Goal: Task Accomplishment & Management: Use online tool/utility

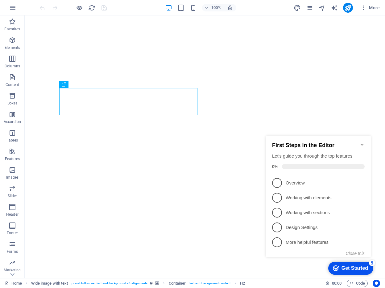
click at [363, 142] on icon "Minimize checklist" at bounding box center [362, 144] width 5 height 5
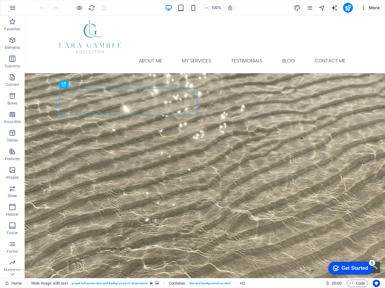
click at [378, 6] on span "More" at bounding box center [370, 8] width 19 height 6
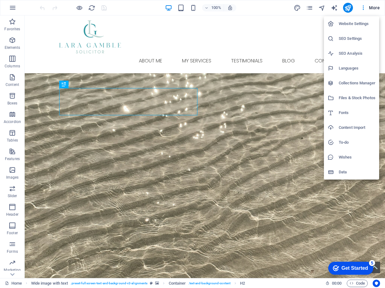
click at [309, 7] on div at bounding box center [192, 144] width 385 height 288
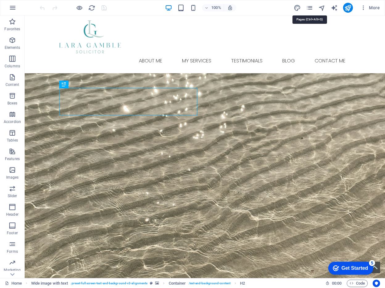
click at [309, 7] on icon "pages" at bounding box center [309, 7] width 7 height 7
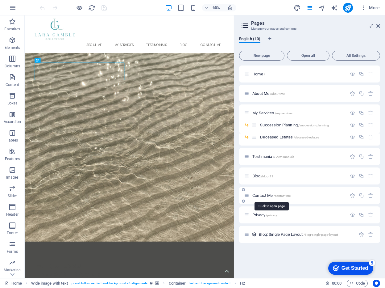
click at [267, 195] on span "Contact Me /contact-me" at bounding box center [272, 195] width 38 height 5
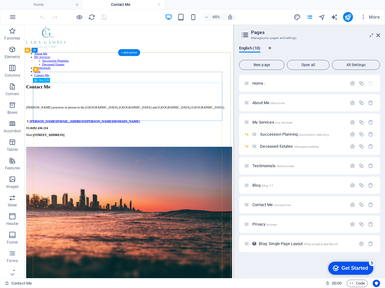
click at [122, 159] on div "[PERSON_NAME] practices in person in the [GEOGRAPHIC_DATA] [GEOGRAPHIC_DATA] an…" at bounding box center [185, 173] width 317 height 69
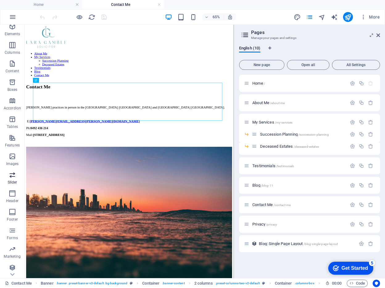
scroll to position [25, 0]
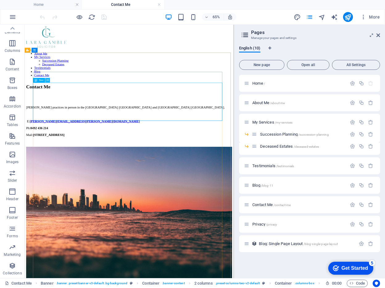
click at [49, 80] on icon at bounding box center [48, 80] width 2 height 4
click at [128, 169] on div "[PERSON_NAME] practices in person in the [GEOGRAPHIC_DATA] [GEOGRAPHIC_DATA] an…" at bounding box center [185, 173] width 317 height 69
click at [48, 80] on icon at bounding box center [48, 80] width 2 height 4
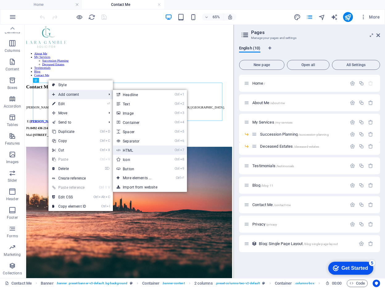
click at [141, 150] on link "Ctrl 7 HTML" at bounding box center [138, 149] width 51 height 9
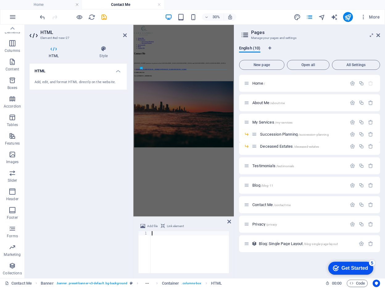
type textarea "<!-- Calendly inline widget end -->"
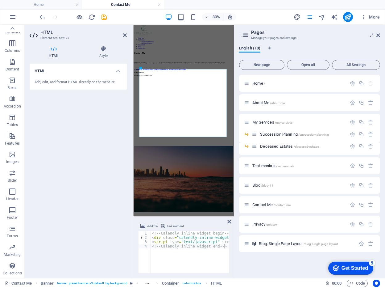
click at [79, 82] on div "Add, edit, and format HTML directly on the website." at bounding box center [78, 82] width 87 height 5
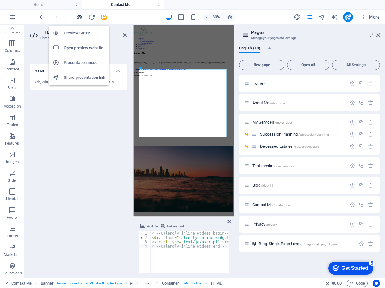
click at [79, 15] on icon "button" at bounding box center [79, 17] width 7 height 7
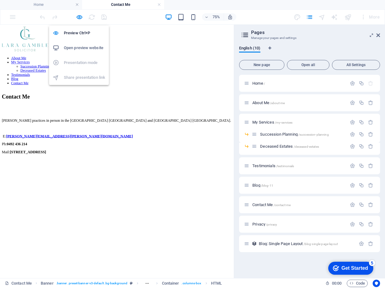
click at [82, 46] on h6 "Open preview website" at bounding box center [84, 47] width 41 height 7
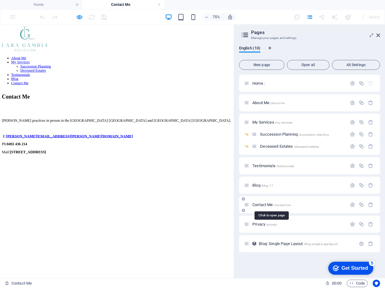
click at [262, 203] on span "Contact Me /contact-me" at bounding box center [272, 204] width 38 height 5
click at [248, 206] on icon at bounding box center [246, 204] width 5 height 5
click at [269, 205] on span "Contact Me /contact-me" at bounding box center [272, 204] width 38 height 5
click at [352, 204] on icon "button" at bounding box center [352, 204] width 5 height 5
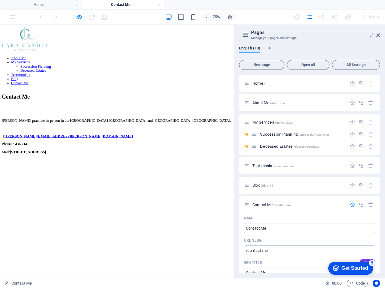
click at [379, 32] on h2 "Pages" at bounding box center [315, 33] width 129 height 6
click at [378, 34] on icon at bounding box center [379, 35] width 4 height 5
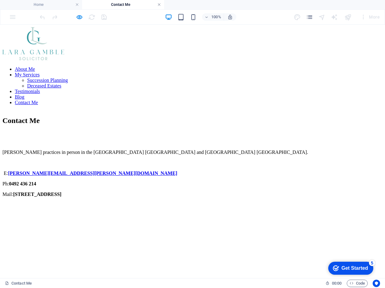
click at [158, 4] on link at bounding box center [159, 5] width 4 height 6
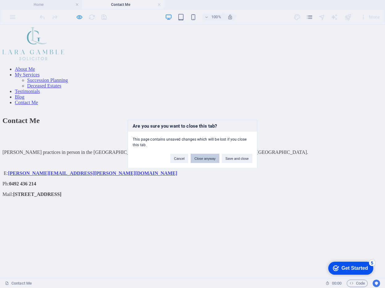
click at [208, 156] on button "Close anyway" at bounding box center [205, 158] width 28 height 9
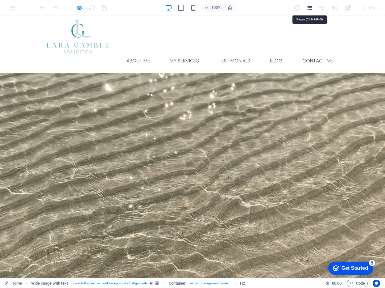
click at [312, 8] on icon "pages" at bounding box center [309, 7] width 7 height 7
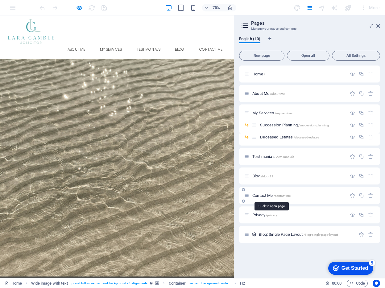
click at [275, 194] on span "/contact-me" at bounding box center [282, 195] width 17 height 3
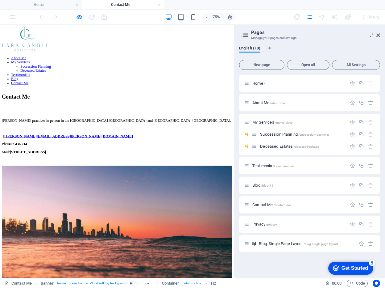
click at [91, 157] on div "[PERSON_NAME] practices in person in the [GEOGRAPHIC_DATA] [GEOGRAPHIC_DATA] an…" at bounding box center [155, 173] width 307 height 69
click at [262, 206] on span "Contact Me /contact-me" at bounding box center [272, 204] width 38 height 5
click at [243, 199] on icon at bounding box center [243, 199] width 3 height 4
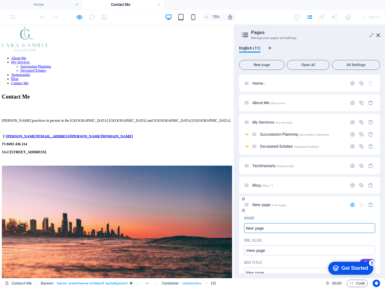
click at [243, 199] on icon at bounding box center [243, 199] width 3 height 4
click at [377, 36] on icon at bounding box center [379, 35] width 4 height 5
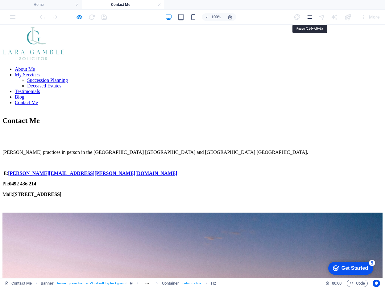
click at [311, 19] on icon "pages" at bounding box center [309, 17] width 7 height 7
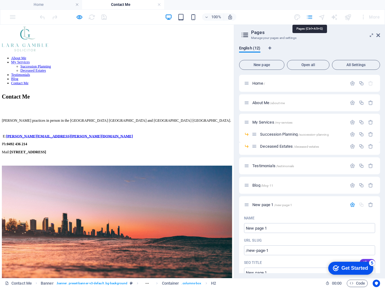
scroll to position [337, 0]
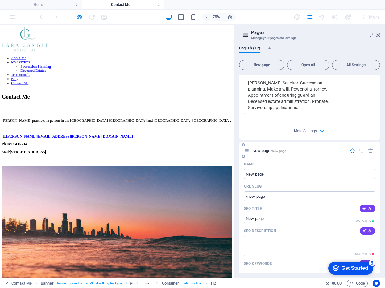
click at [243, 156] on icon at bounding box center [243, 156] width 3 height 4
click at [370, 150] on icon "button" at bounding box center [370, 150] width 5 height 5
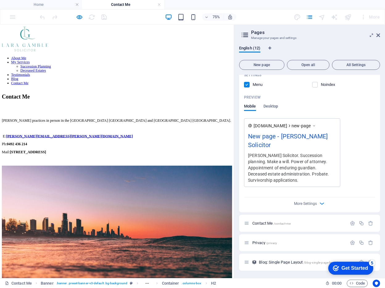
scroll to position [547, 0]
click at [260, 223] on span "Contact Me /contact-me" at bounding box center [272, 223] width 38 height 5
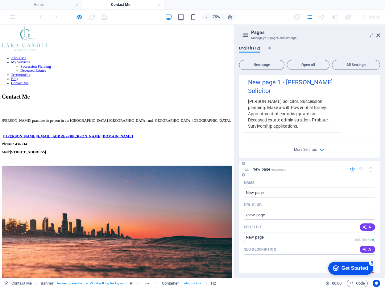
scroll to position [300, 0]
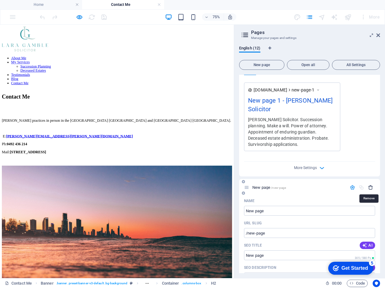
click at [369, 186] on icon "button" at bounding box center [370, 187] width 5 height 5
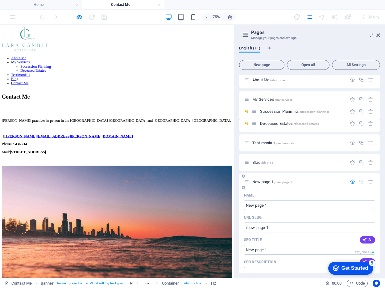
scroll to position [17, 0]
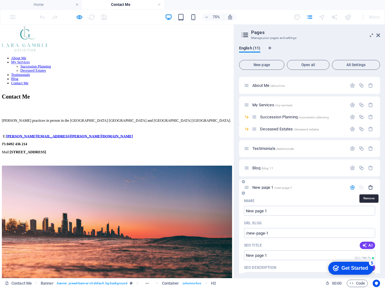
click at [370, 185] on icon "button" at bounding box center [370, 187] width 5 height 5
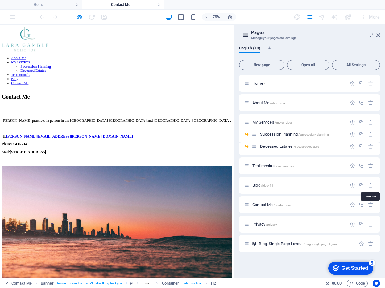
scroll to position [0, 0]
click at [352, 205] on icon "button" at bounding box center [352, 204] width 5 height 5
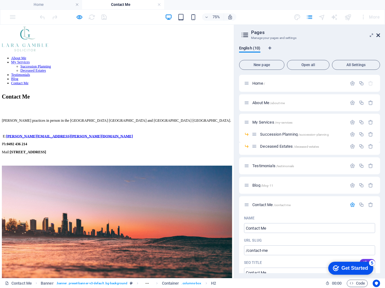
click at [378, 35] on icon at bounding box center [379, 35] width 4 height 5
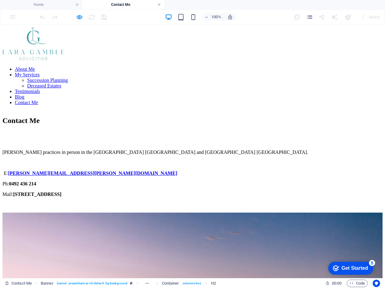
click at [160, 3] on link at bounding box center [159, 5] width 4 height 6
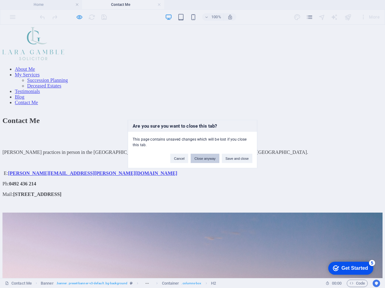
click at [211, 155] on button "Close anyway" at bounding box center [205, 158] width 28 height 9
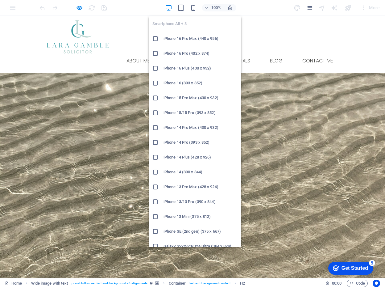
click at [184, 37] on h6 "iPhone 16 Pro Max (440 x 956)" at bounding box center [201, 38] width 74 height 7
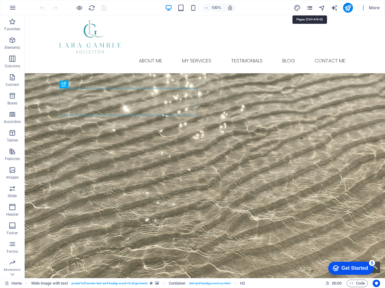
click at [312, 7] on icon "pages" at bounding box center [309, 7] width 7 height 7
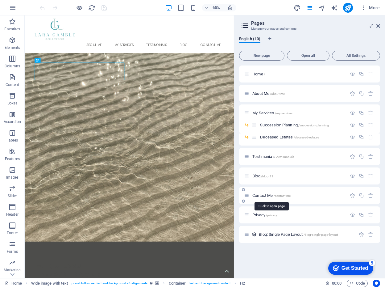
click at [286, 194] on span "/contact-me" at bounding box center [282, 195] width 17 height 3
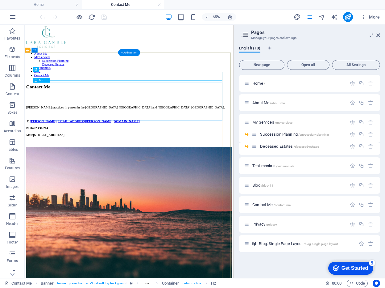
click at [94, 151] on div "[PERSON_NAME] practices in person in the [GEOGRAPHIC_DATA] [GEOGRAPHIC_DATA] an…" at bounding box center [185, 173] width 317 height 69
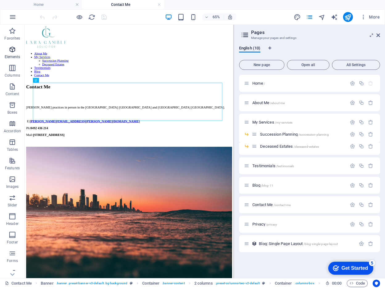
click at [14, 53] on icon "button" at bounding box center [12, 49] width 7 height 7
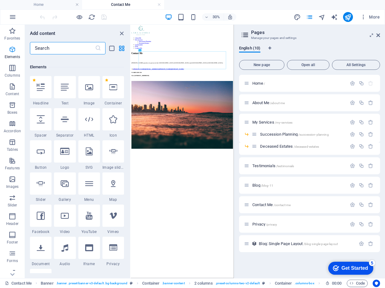
scroll to position [65, 0]
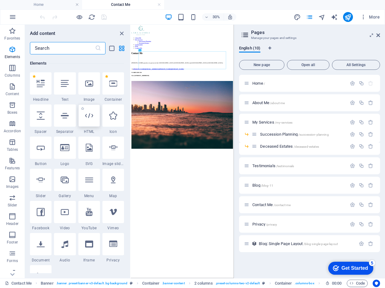
click at [89, 117] on icon at bounding box center [89, 115] width 8 height 8
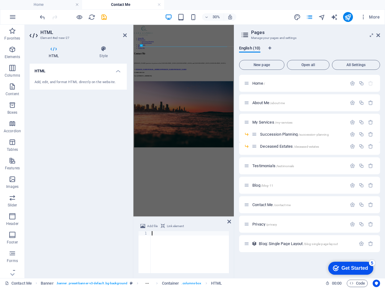
type textarea "<!-- Calendly inline widget end -->"
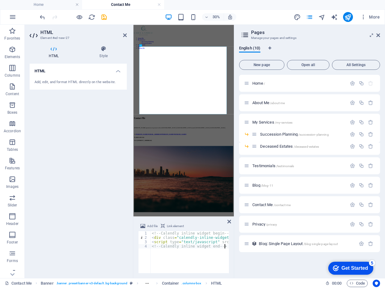
click at [169, 224] on span "Link element" at bounding box center [175, 225] width 17 height 7
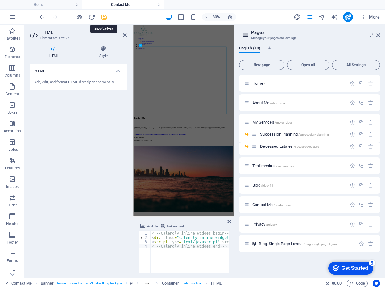
click at [103, 18] on icon "save" at bounding box center [104, 17] width 7 height 7
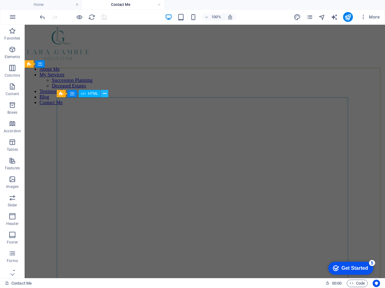
click at [104, 94] on icon at bounding box center [104, 93] width 3 height 6
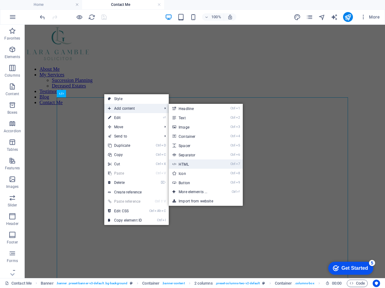
click at [191, 163] on link "Ctrl 7 HTML" at bounding box center [194, 163] width 51 height 9
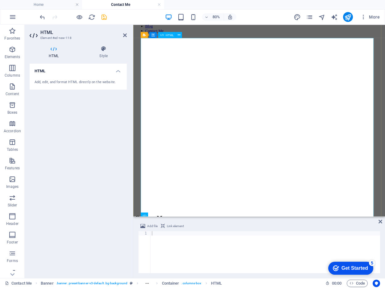
scroll to position [93, 0]
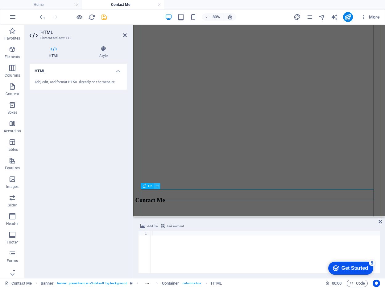
click at [158, 185] on icon at bounding box center [157, 185] width 3 height 5
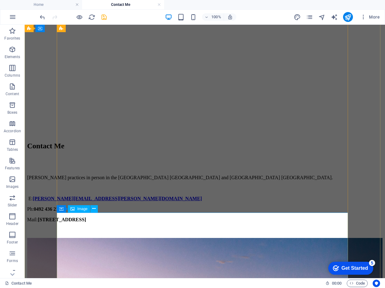
scroll to position [187, 0]
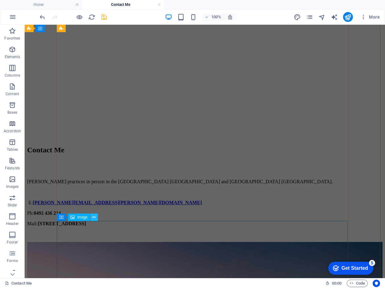
click at [94, 216] on icon at bounding box center [93, 217] width 3 height 6
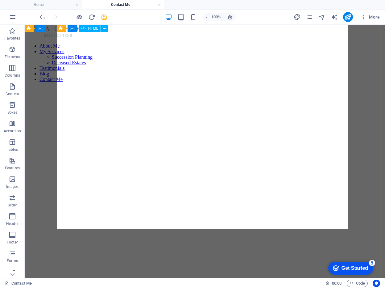
scroll to position [0, 0]
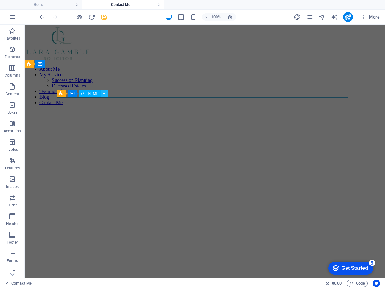
click at [106, 92] on icon at bounding box center [104, 93] width 3 height 6
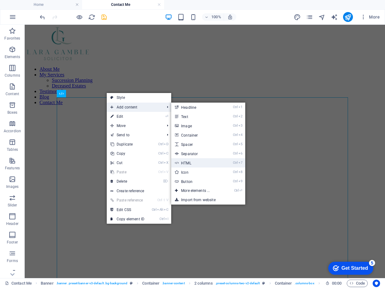
click at [196, 163] on link "Ctrl 7 HTML" at bounding box center [196, 162] width 51 height 9
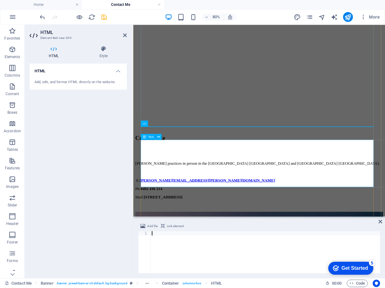
scroll to position [178, 0]
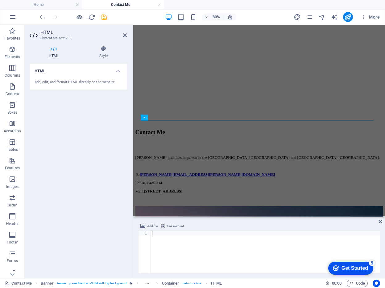
type textarea "<!-- Calendly inline widget end -->"
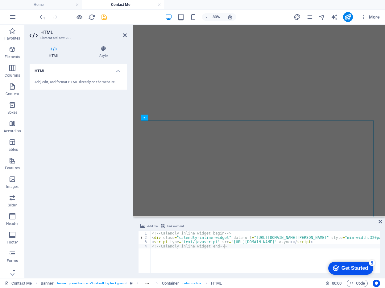
click at [82, 225] on div "HTML Add, edit, and format HTML directly on the website." at bounding box center [78, 168] width 97 height 209
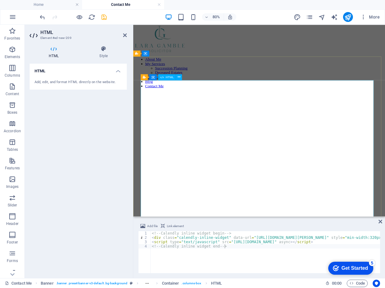
scroll to position [0, 0]
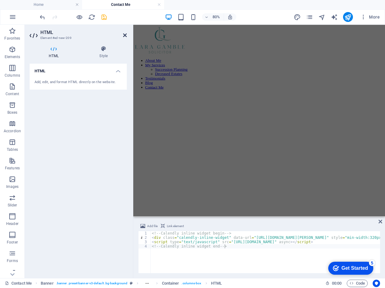
click at [124, 35] on icon at bounding box center [125, 35] width 4 height 5
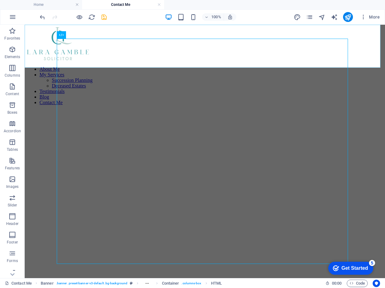
scroll to position [284, 0]
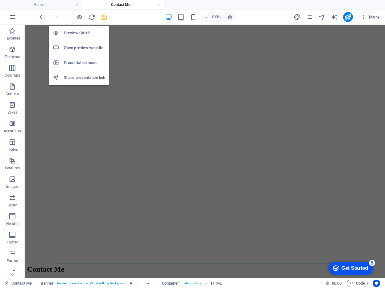
click at [76, 33] on h6 "Preview Ctrl+P" at bounding box center [84, 32] width 41 height 7
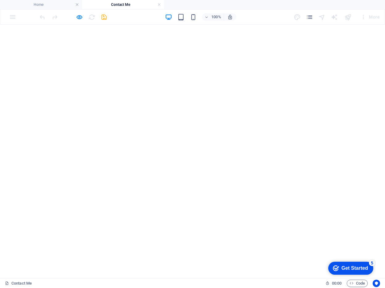
scroll to position [209, 0]
click at [177, 159] on div at bounding box center [192, 226] width 380 height 216
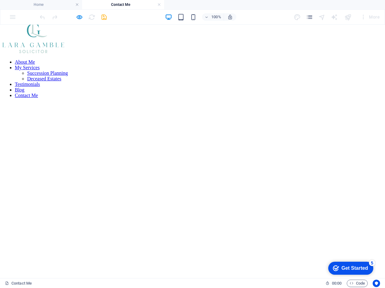
scroll to position [0, 0]
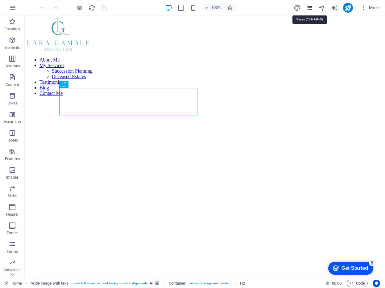
click at [312, 6] on icon "pages" at bounding box center [309, 7] width 7 height 7
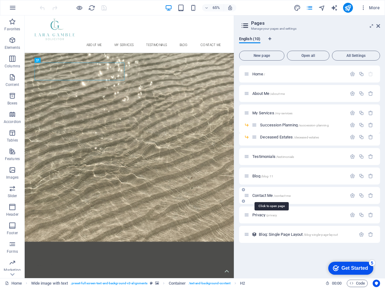
click at [277, 194] on span "/contact-me" at bounding box center [282, 195] width 17 height 3
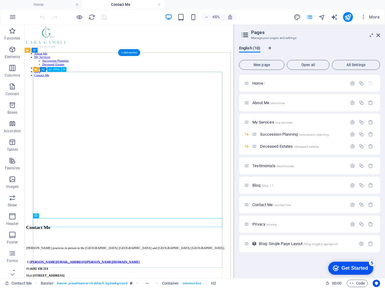
click at [174, 192] on div at bounding box center [185, 218] width 317 height 216
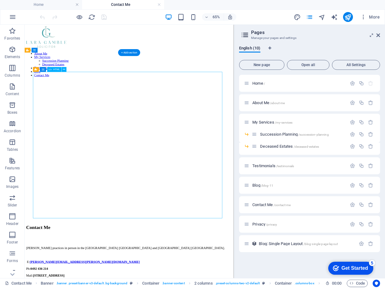
click at [45, 287] on div at bounding box center [185, 218] width 317 height 216
click at [62, 111] on div at bounding box center [185, 218] width 317 height 216
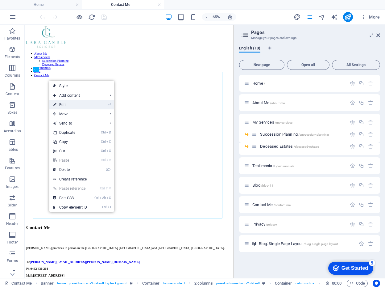
click at [72, 105] on link "⏎ Edit" at bounding box center [69, 104] width 41 height 9
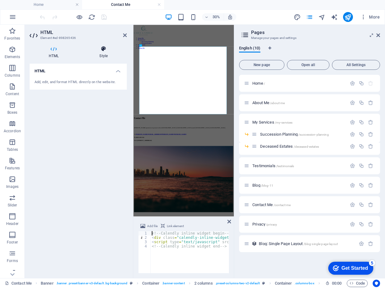
click at [107, 48] on icon at bounding box center [103, 49] width 47 height 6
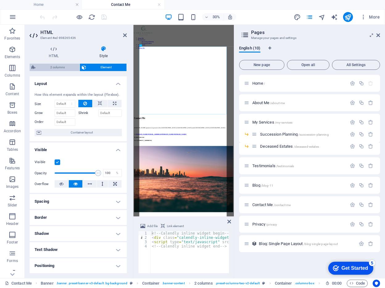
click at [57, 68] on span "2 columns" at bounding box center [57, 67] width 40 height 7
select select "rem"
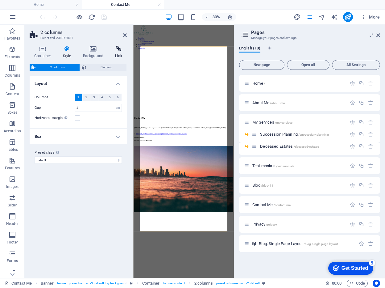
click at [119, 49] on icon at bounding box center [119, 49] width 16 height 6
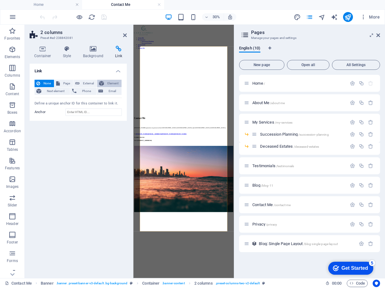
click at [113, 84] on span "Element" at bounding box center [113, 83] width 14 height 7
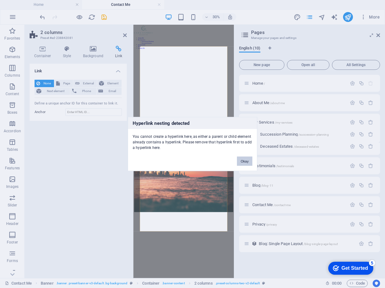
click at [249, 159] on button "Okay" at bounding box center [244, 161] width 15 height 9
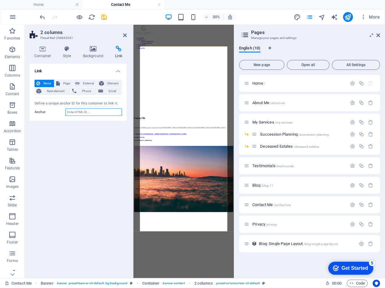
click at [91, 112] on input "Anchor" at bounding box center [93, 111] width 57 height 7
click at [125, 34] on icon at bounding box center [125, 35] width 4 height 5
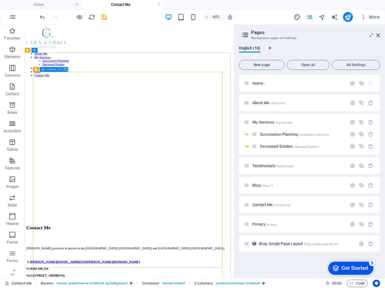
click at [44, 69] on icon at bounding box center [43, 69] width 3 height 5
click at [36, 69] on icon at bounding box center [36, 69] width 2 height 5
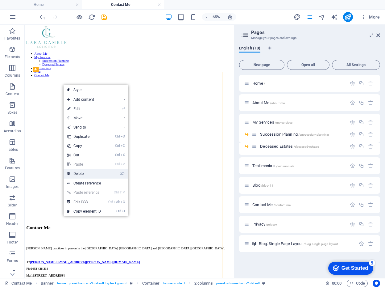
click at [88, 173] on link "⌦ Delete" at bounding box center [84, 173] width 41 height 9
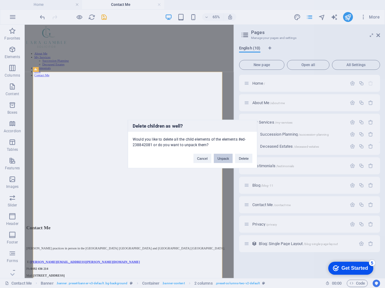
click at [229, 158] on button "Unpack" at bounding box center [223, 158] width 19 height 9
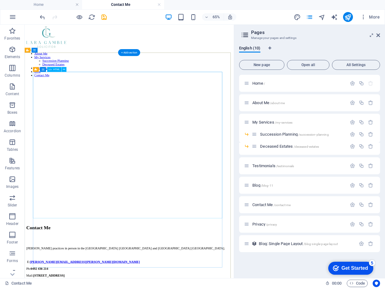
click at [198, 276] on div at bounding box center [185, 218] width 317 height 216
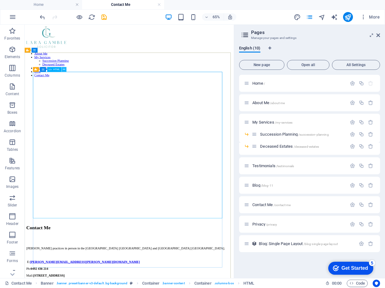
click at [64, 68] on icon at bounding box center [64, 69] width 2 height 4
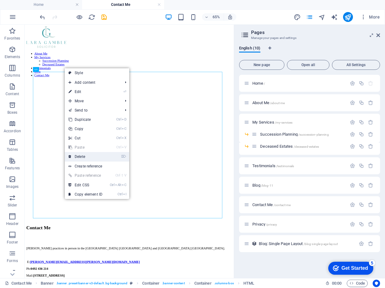
click at [84, 155] on link "⌦ Delete" at bounding box center [85, 156] width 41 height 9
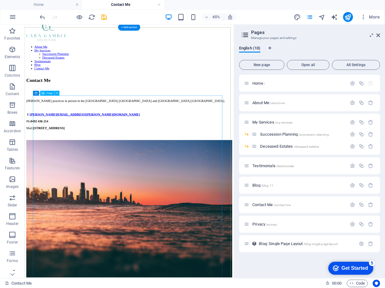
scroll to position [1, 0]
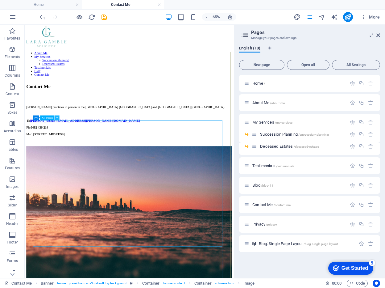
click at [58, 116] on button at bounding box center [57, 117] width 5 height 5
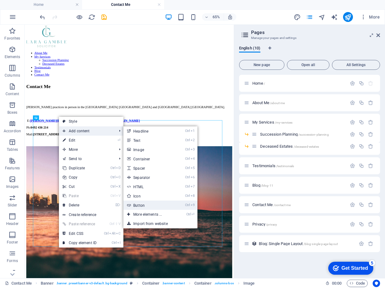
click at [144, 205] on link "Ctrl 9 Button" at bounding box center [148, 204] width 51 height 9
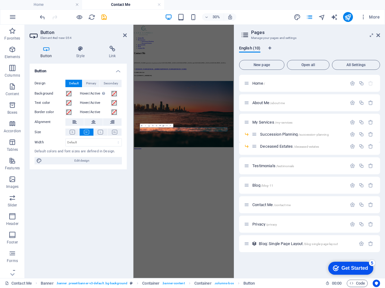
scroll to position [0, 0]
click at [113, 47] on icon at bounding box center [112, 49] width 29 height 6
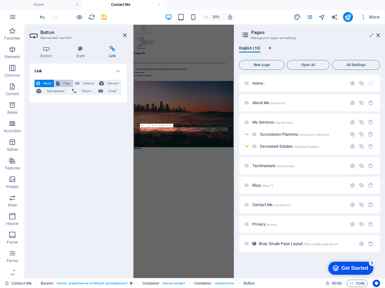
click at [67, 82] on span "Page" at bounding box center [67, 83] width 10 height 7
select select
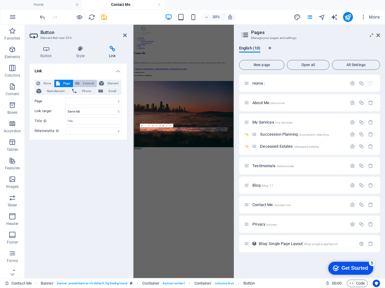
click at [82, 80] on span "External" at bounding box center [89, 83] width 14 height 7
select select "blank"
click at [112, 82] on span "Element" at bounding box center [113, 83] width 14 height 7
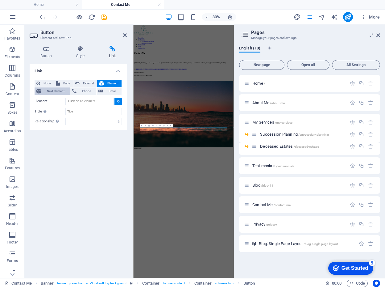
click at [60, 88] on span "Next element" at bounding box center [55, 90] width 25 height 7
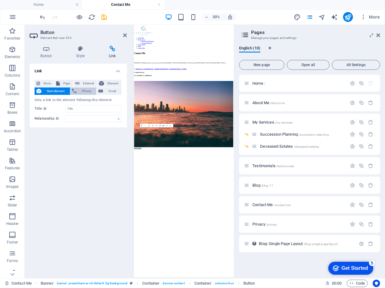
click at [90, 90] on span "Phone" at bounding box center [86, 90] width 16 height 7
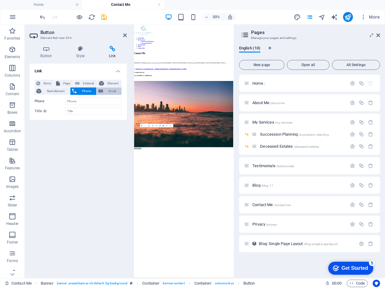
click at [110, 92] on span "Email" at bounding box center [112, 90] width 15 height 7
click at [64, 82] on span "Page" at bounding box center [67, 83] width 10 height 7
select select
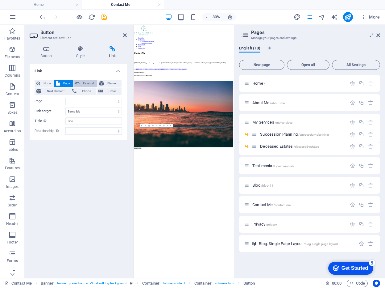
click at [86, 82] on span "External" at bounding box center [89, 83] width 14 height 7
select select "blank"
click at [106, 80] on span "Element" at bounding box center [113, 83] width 14 height 7
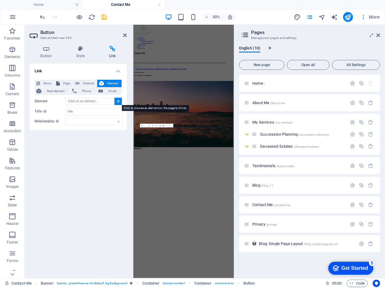
click at [119, 101] on icon at bounding box center [118, 100] width 3 height 3
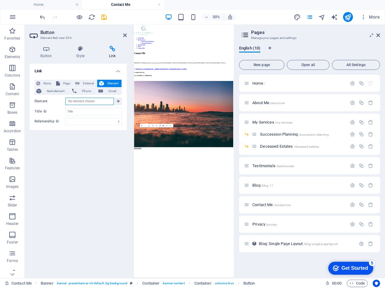
click at [92, 100] on input "Element" at bounding box center [89, 101] width 48 height 7
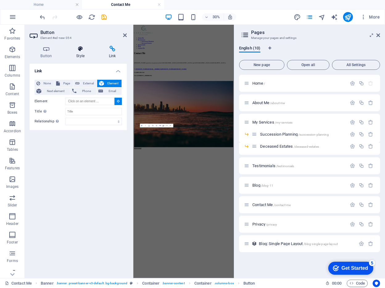
click at [80, 53] on h4 "Style" at bounding box center [81, 52] width 33 height 13
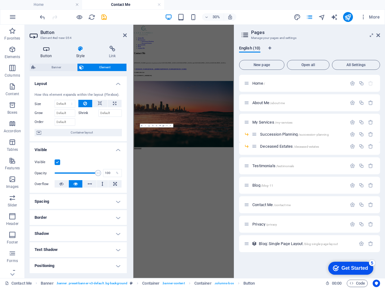
click at [45, 52] on h4 "Button" at bounding box center [48, 52] width 36 height 13
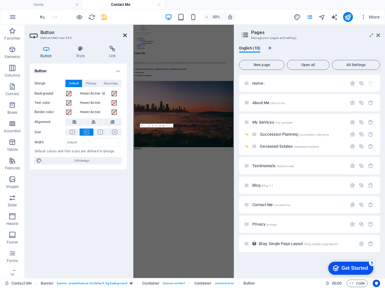
click at [125, 34] on icon at bounding box center [125, 35] width 4 height 5
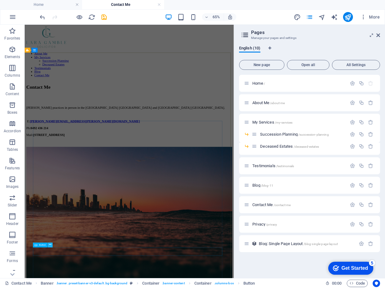
click at [50, 245] on icon at bounding box center [50, 245] width 2 height 4
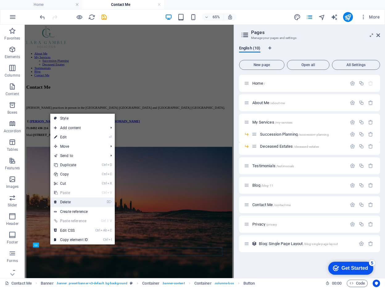
click at [64, 201] on link "⌦ Delete" at bounding box center [70, 201] width 41 height 9
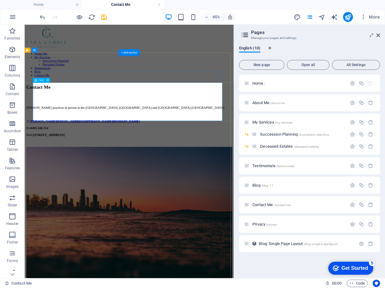
click at [135, 161] on div "[PERSON_NAME] practices in person in the [GEOGRAPHIC_DATA] [GEOGRAPHIC_DATA] an…" at bounding box center [185, 173] width 317 height 69
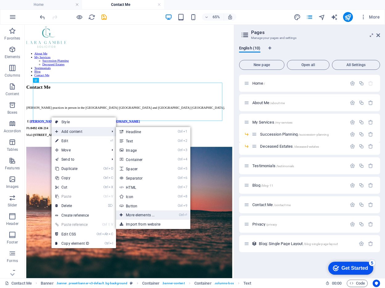
click at [146, 215] on link "Ctrl ⏎ More elements ..." at bounding box center [141, 214] width 51 height 9
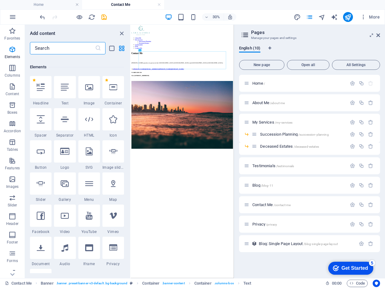
scroll to position [65, 0]
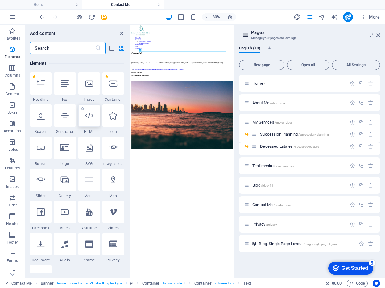
click at [95, 119] on div at bounding box center [89, 115] width 22 height 22
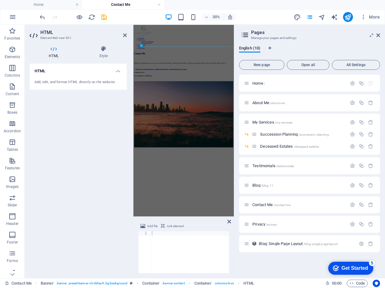
click at [59, 84] on div "Add, edit, and format HTML directly on the website." at bounding box center [78, 82] width 87 height 5
click at [170, 224] on span "Link element" at bounding box center [175, 225] width 17 height 7
click at [153, 234] on div at bounding box center [190, 256] width 78 height 51
click at [153, 238] on div at bounding box center [190, 256] width 78 height 51
click at [103, 48] on icon at bounding box center [103, 49] width 47 height 6
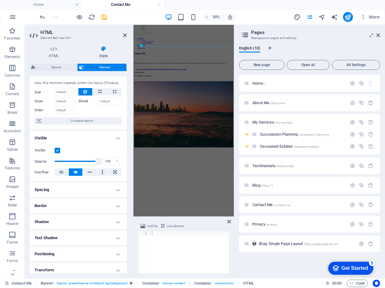
scroll to position [0, 0]
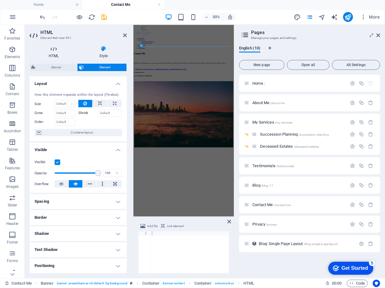
click at [56, 51] on icon at bounding box center [54, 49] width 48 height 6
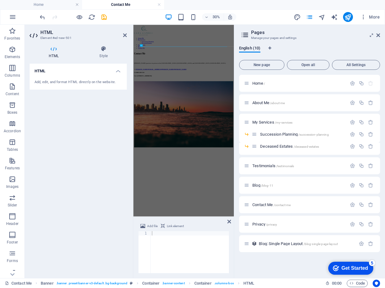
click at [49, 82] on div "Add, edit, and format HTML directly on the website." at bounding box center [78, 82] width 87 height 5
click at [155, 239] on div at bounding box center [190, 256] width 78 height 51
click at [356, 282] on span "Code" at bounding box center [357, 282] width 15 height 7
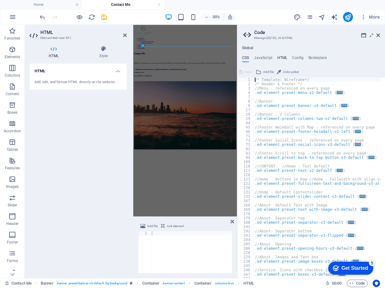
click at [282, 57] on h4 "HTML" at bounding box center [283, 59] width 10 height 7
type textarea "{{content}}"
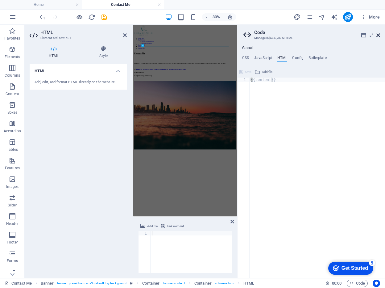
click at [377, 36] on icon at bounding box center [379, 35] width 4 height 5
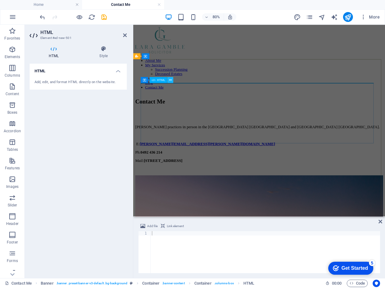
click at [172, 80] on button at bounding box center [170, 80] width 6 height 6
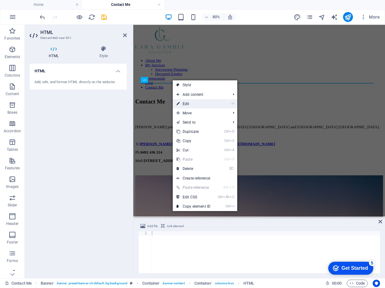
click at [186, 105] on link "⏎ Edit" at bounding box center [193, 103] width 41 height 9
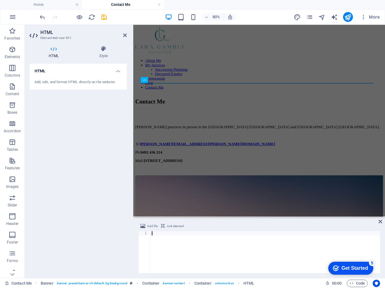
paste textarea "<!-- Calendly link widget end -->"
type textarea "<!-- Calendly link widget end -->"
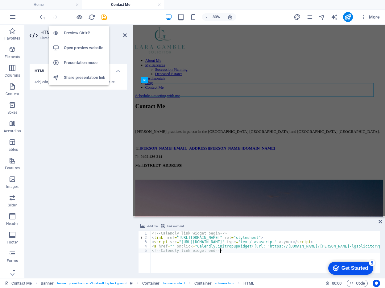
click at [81, 31] on h6 "Preview Ctrl+P" at bounding box center [84, 32] width 41 height 7
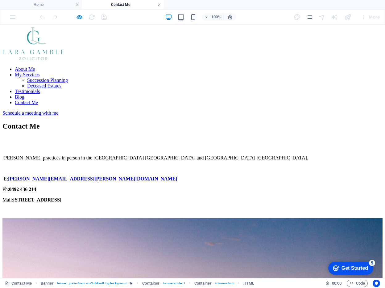
click at [160, 3] on link at bounding box center [159, 5] width 4 height 6
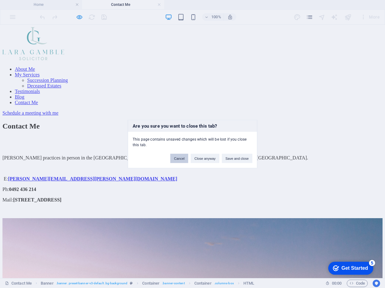
click at [178, 157] on button "Cancel" at bounding box center [179, 158] width 18 height 9
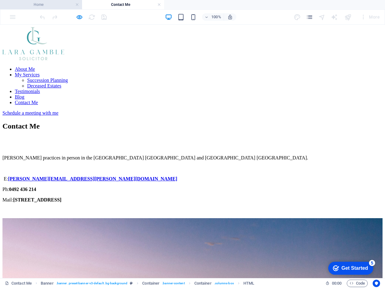
click at [42, 6] on h4 "Home" at bounding box center [41, 4] width 82 height 7
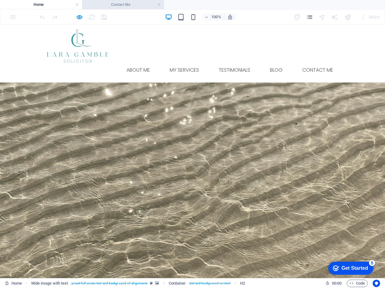
click at [117, 7] on h4 "Contact Me" at bounding box center [123, 4] width 82 height 7
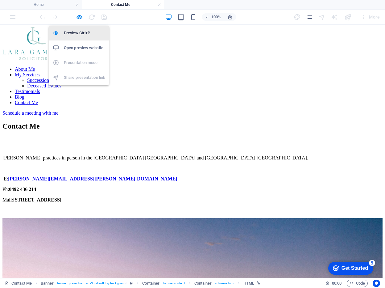
click at [83, 33] on h6 "Preview Ctrl+P" at bounding box center [84, 32] width 41 height 7
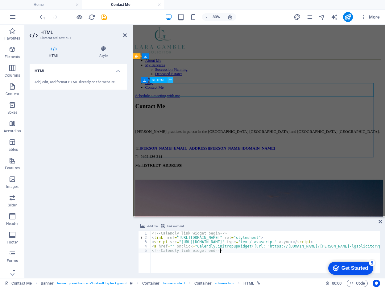
click at [170, 79] on icon at bounding box center [170, 79] width 3 height 5
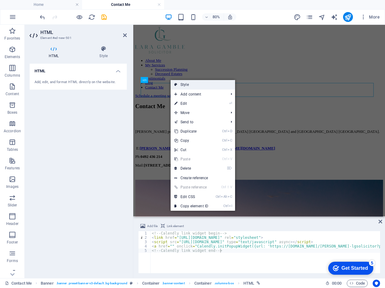
click at [182, 84] on link "Style" at bounding box center [203, 84] width 65 height 9
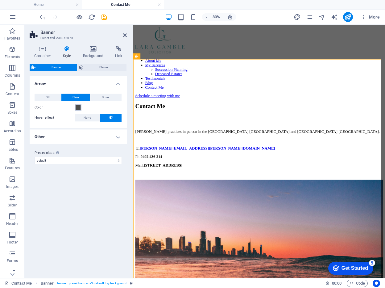
click at [78, 107] on span at bounding box center [78, 107] width 5 height 5
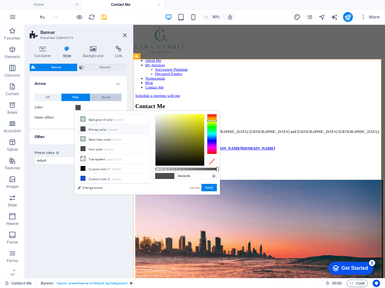
click at [108, 96] on span "Boxed" at bounding box center [106, 97] width 9 height 7
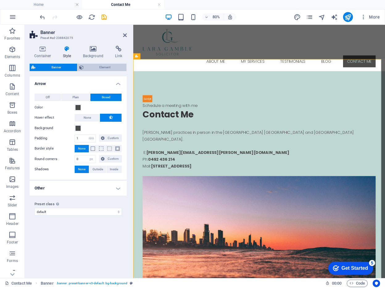
click at [103, 65] on span "Element" at bounding box center [106, 67] width 40 height 7
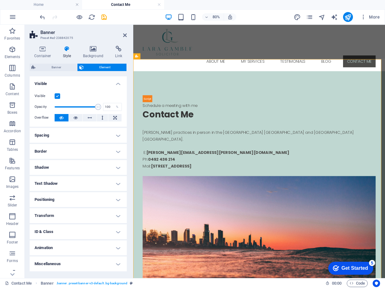
click at [118, 264] on h4 "Miscellaneous" at bounding box center [78, 263] width 97 height 15
click at [46, 49] on icon at bounding box center [43, 49] width 26 height 6
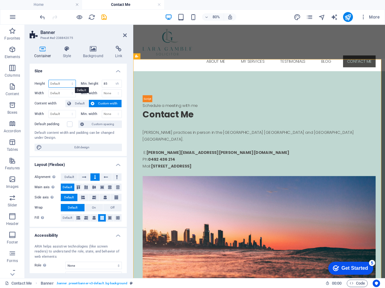
click at [72, 83] on select "Default px rem % vh vw" at bounding box center [62, 83] width 27 height 7
click at [74, 68] on h4 "Size" at bounding box center [78, 69] width 97 height 11
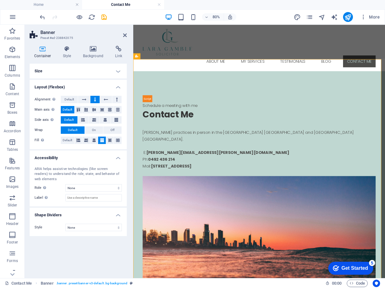
click at [119, 73] on h4 "Size" at bounding box center [78, 71] width 97 height 15
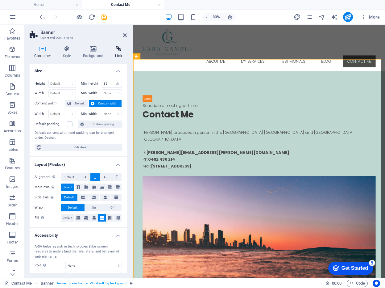
click at [119, 47] on icon at bounding box center [119, 49] width 16 height 6
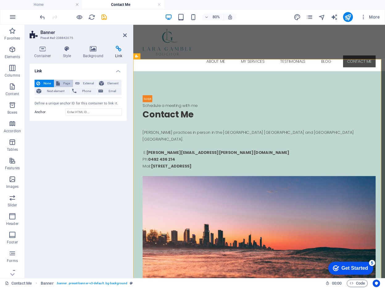
click at [64, 82] on span "Page" at bounding box center [67, 83] width 10 height 7
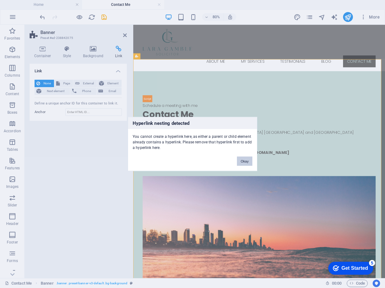
click at [242, 159] on button "Okay" at bounding box center [244, 161] width 15 height 9
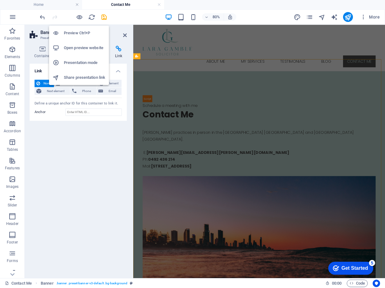
click at [74, 32] on h6 "Preview Ctrl+P" at bounding box center [84, 32] width 41 height 7
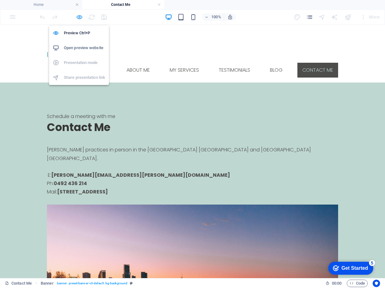
click at [79, 15] on icon "button" at bounding box center [79, 17] width 7 height 7
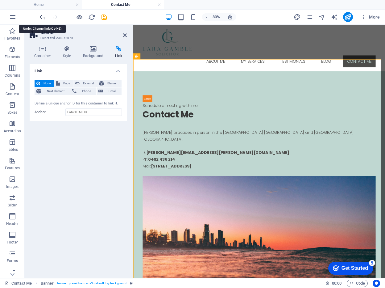
click at [41, 17] on icon "undo" at bounding box center [42, 17] width 7 height 7
click at [42, 15] on icon "undo" at bounding box center [42, 17] width 7 height 7
click at [126, 34] on icon at bounding box center [125, 35] width 4 height 5
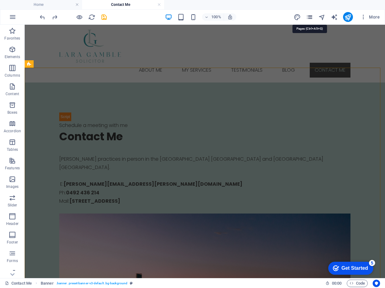
click at [310, 16] on icon "pages" at bounding box center [309, 17] width 7 height 7
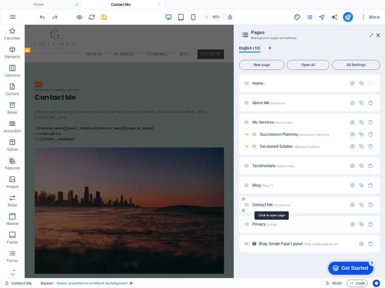
click at [267, 203] on span "Contact Me /contact-me" at bounding box center [272, 204] width 38 height 5
click at [275, 204] on span "/contact-me" at bounding box center [282, 204] width 17 height 3
click at [379, 34] on icon at bounding box center [379, 35] width 4 height 5
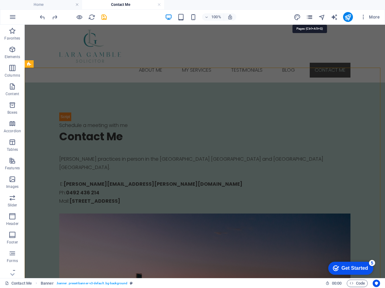
click at [310, 17] on icon "pages" at bounding box center [309, 17] width 7 height 7
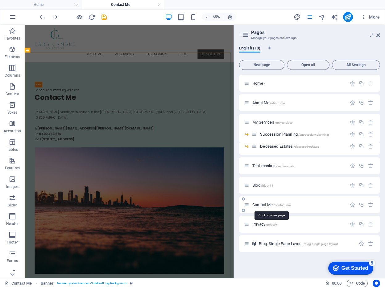
click at [272, 204] on span "Contact Me /contact-me" at bounding box center [272, 204] width 38 height 5
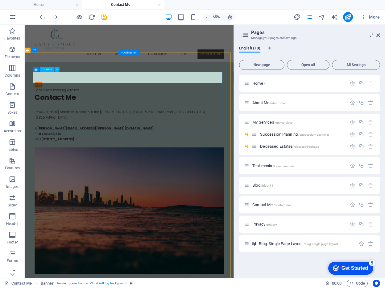
click at [57, 112] on div "Schedule a meeting with me" at bounding box center [185, 121] width 291 height 18
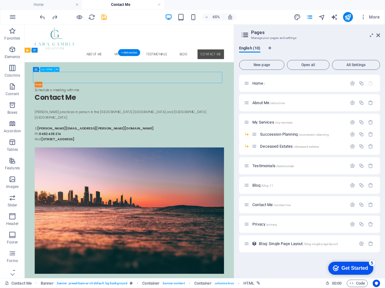
drag, startPoint x: 76, startPoint y: 107, endPoint x: 76, endPoint y: 112, distance: 5.2
click at [76, 112] on div "Schedule a meeting with me" at bounding box center [185, 121] width 291 height 18
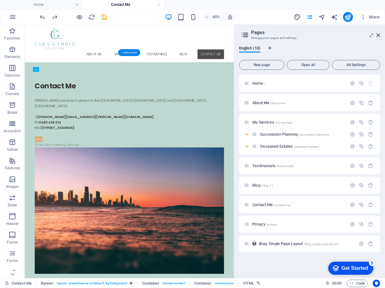
drag, startPoint x: 78, startPoint y: 111, endPoint x: 71, endPoint y: 167, distance: 56.0
click at [97, 196] on div "Schedule a meeting with me" at bounding box center [185, 205] width 291 height 18
click at [49, 118] on icon at bounding box center [50, 118] width 2 height 4
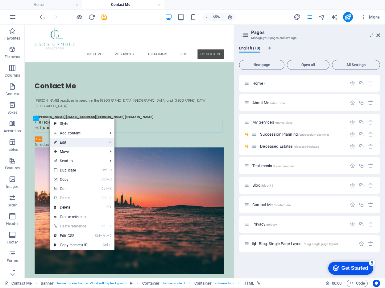
click at [63, 141] on link "⏎ Edit" at bounding box center [70, 142] width 41 height 9
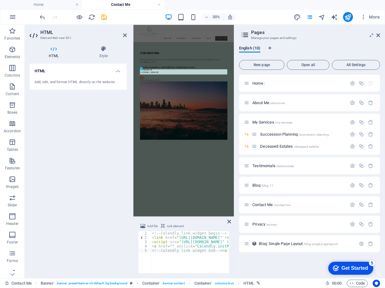
click at [96, 80] on div "Add, edit, and format HTML directly on the website." at bounding box center [78, 82] width 87 height 5
click at [119, 71] on h4 "HTML" at bounding box center [78, 69] width 97 height 11
click at [119, 71] on h4 "HTML" at bounding box center [78, 71] width 97 height 15
click at [103, 52] on icon at bounding box center [103, 49] width 47 height 6
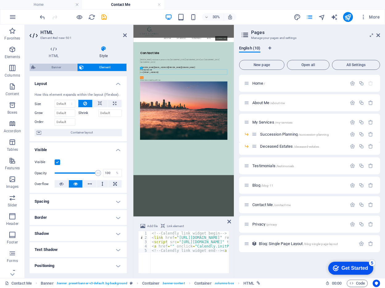
click at [58, 67] on span "Banner" at bounding box center [56, 67] width 38 height 7
select select "rem"
select select "px"
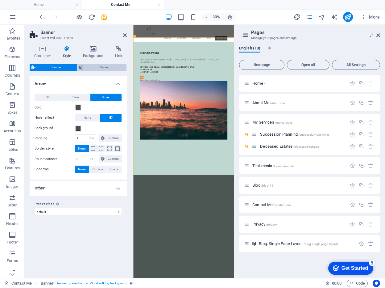
click at [110, 67] on span "Element" at bounding box center [106, 67] width 40 height 7
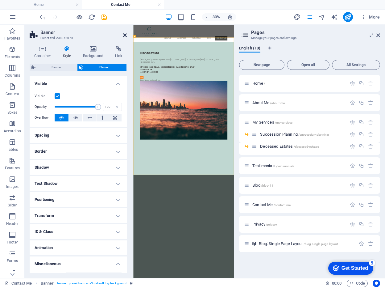
click at [123, 35] on icon at bounding box center [125, 35] width 4 height 5
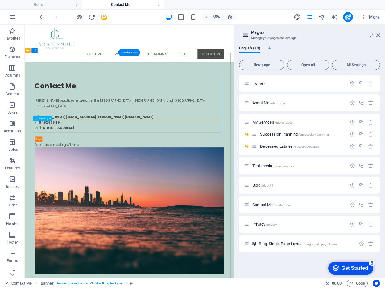
click at [96, 196] on div "Schedule a meeting with me" at bounding box center [185, 205] width 291 height 18
click at [51, 118] on icon at bounding box center [50, 118] width 2 height 4
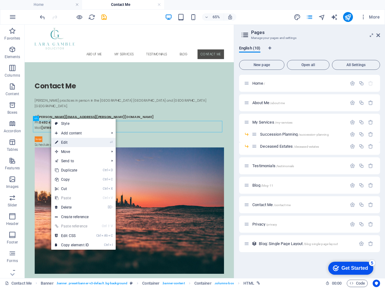
click at [70, 144] on link "⏎ Edit" at bounding box center [71, 142] width 41 height 9
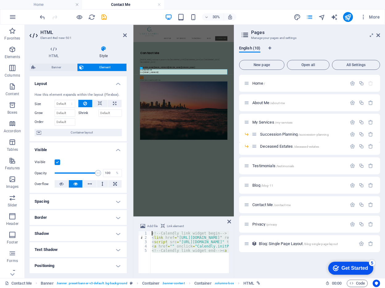
drag, startPoint x: 192, startPoint y: 256, endPoint x: 121, endPoint y: 220, distance: 80.2
click at [121, 220] on div "HTML Element #ed-new-501 HTML Style HTML Add, edit, and format HTML directly on…" at bounding box center [129, 151] width 209 height 253
type textarea "<!-- Calendly link widget begin --> <link href="[URL][DOMAIN_NAME]" rel="styles…"
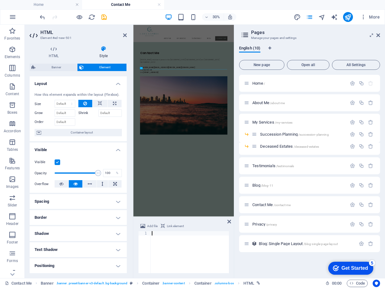
paste textarea "<!-- Calendly inline widget end -->"
type textarea "<!-- Calendly inline widget end -->"
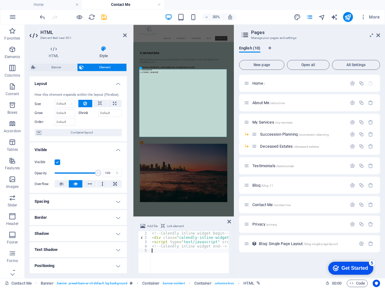
type textarea "<!-- Calendly inline widget end -->"
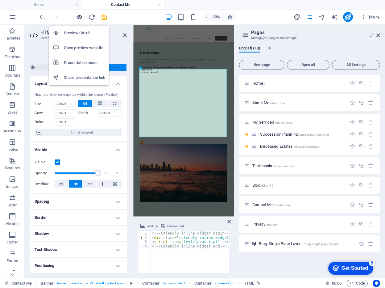
click at [81, 17] on icon "button" at bounding box center [79, 17] width 7 height 7
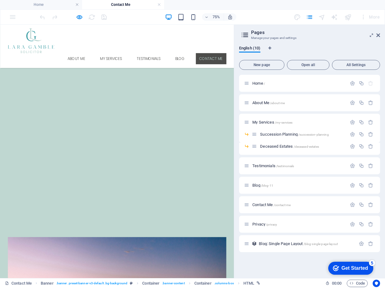
scroll to position [62, 0]
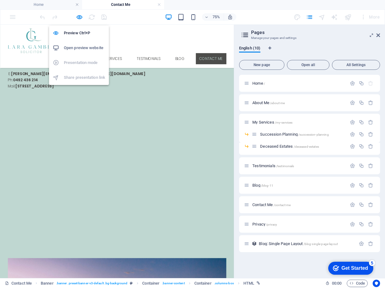
click at [82, 45] on h6 "Open preview website" at bounding box center [84, 47] width 41 height 7
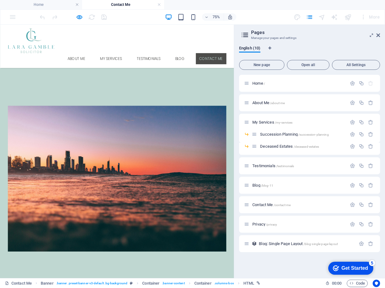
scroll to position [278, 0]
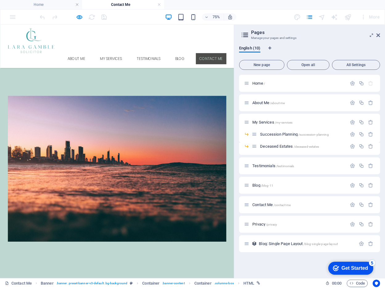
click at [114, 187] on img at bounding box center [155, 216] width 291 height 194
click at [263, 203] on span "Contact Me /contact-me" at bounding box center [272, 204] width 38 height 5
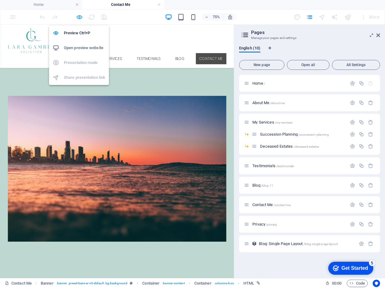
click at [81, 17] on icon "button" at bounding box center [79, 17] width 7 height 7
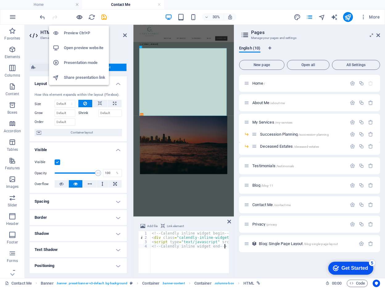
scroll to position [70, 0]
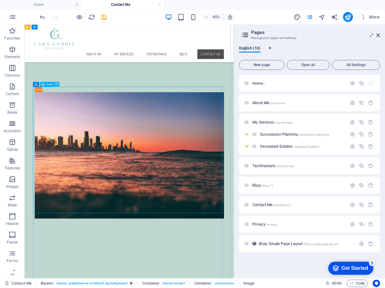
click at [57, 84] on icon at bounding box center [57, 84] width 2 height 4
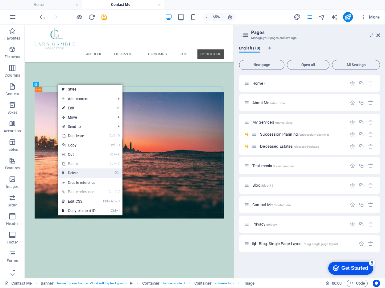
click at [72, 170] on link "⌦ Delete" at bounding box center [78, 172] width 41 height 9
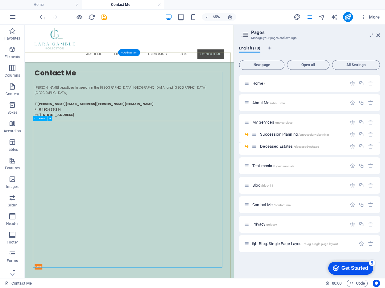
scroll to position [0, 0]
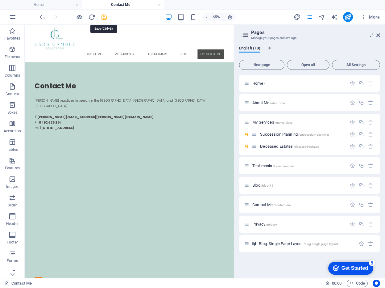
click at [105, 16] on icon "save" at bounding box center [104, 17] width 7 height 7
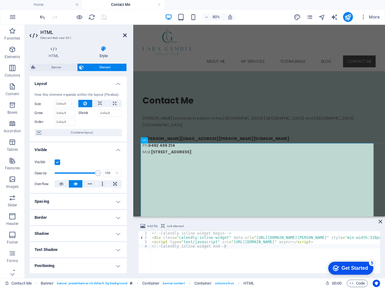
click at [126, 33] on icon at bounding box center [125, 35] width 4 height 5
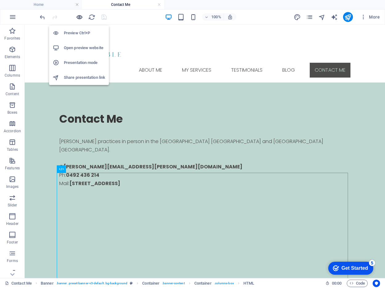
click at [79, 16] on icon "button" at bounding box center [79, 17] width 7 height 7
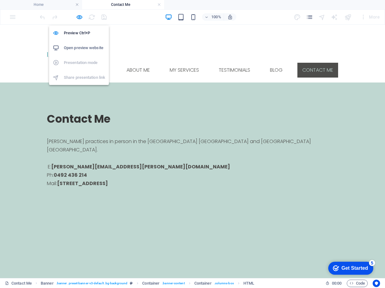
click at [82, 47] on h6 "Open preview website" at bounding box center [84, 47] width 41 height 7
click at [80, 17] on icon "button" at bounding box center [79, 17] width 7 height 7
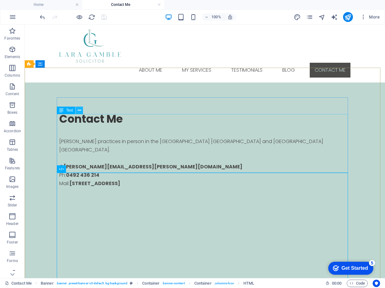
click at [79, 111] on icon at bounding box center [79, 110] width 3 height 6
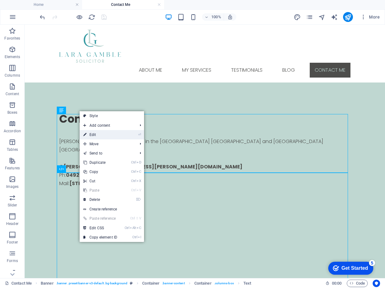
click at [102, 133] on link "⏎ Edit" at bounding box center [100, 134] width 41 height 9
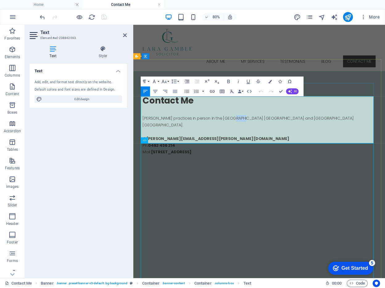
drag, startPoint x: 270, startPoint y: 127, endPoint x: 259, endPoint y: 127, distance: 10.8
click at [259, 137] on p "[PERSON_NAME] practices in person in the [GEOGRAPHIC_DATA] [GEOGRAPHIC_DATA] an…" at bounding box center [290, 145] width 291 height 17
click at [326, 137] on p "[PERSON_NAME] practices in person in the [GEOGRAPHIC_DATA], [GEOGRAPHIC_DATA] a…" at bounding box center [290, 145] width 291 height 17
click at [365, 137] on p "[PERSON_NAME] practices in person in the [GEOGRAPHIC_DATA], [GEOGRAPHIC_DATA] a…" at bounding box center [290, 145] width 291 height 17
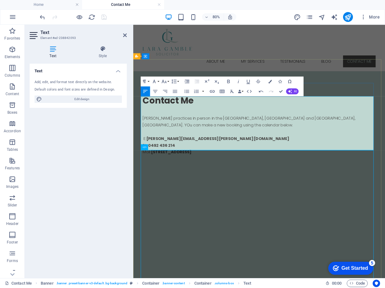
click at [365, 137] on p "[PERSON_NAME] practices in person in the [GEOGRAPHIC_DATA], [GEOGRAPHIC_DATA] a…" at bounding box center [290, 145] width 291 height 17
drag, startPoint x: 189, startPoint y: 134, endPoint x: 168, endPoint y: 135, distance: 21.6
click at [168, 137] on p "[PERSON_NAME] practices in person in the [GEOGRAPHIC_DATA], [GEOGRAPHIC_DATA] a…" at bounding box center [290, 145] width 291 height 17
drag, startPoint x: 411, startPoint y: 125, endPoint x: 401, endPoint y: 125, distance: 10.2
click at [385, 137] on p "[PERSON_NAME] practices in person in the [GEOGRAPHIC_DATA], [GEOGRAPHIC_DATA] a…" at bounding box center [290, 145] width 291 height 17
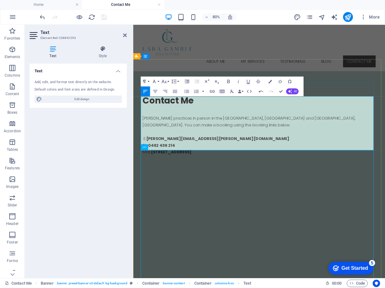
click at [145, 137] on p "[PERSON_NAME] practices in person in the [GEOGRAPHIC_DATA], [GEOGRAPHIC_DATA] a…" at bounding box center [290, 145] width 291 height 17
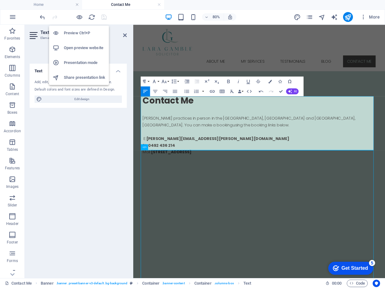
click at [80, 31] on h6 "Preview Ctrl+P" at bounding box center [84, 32] width 41 height 7
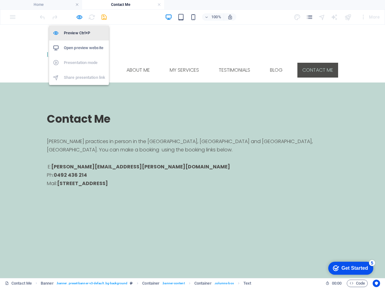
click at [80, 31] on h6 "Preview Ctrl+P" at bounding box center [84, 32] width 41 height 7
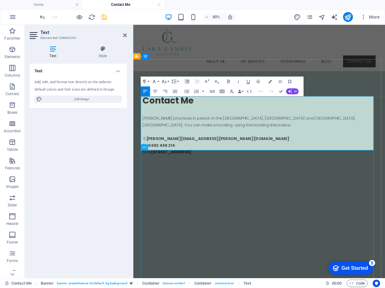
click at [145, 137] on p "[PERSON_NAME] practices in person in the [GEOGRAPHIC_DATA], [GEOGRAPHIC_DATA] a…" at bounding box center [290, 145] width 291 height 17
drag, startPoint x: 228, startPoint y: 126, endPoint x: 200, endPoint y: 126, distance: 28.7
click at [200, 137] on p "[PERSON_NAME] practices in person in the [GEOGRAPHIC_DATA], [GEOGRAPHIC_DATA] a…" at bounding box center [290, 145] width 291 height 17
click at [334, 137] on p "[PERSON_NAME] practices on the [GEOGRAPHIC_DATA], [GEOGRAPHIC_DATA] and [GEOGRA…" at bounding box center [290, 145] width 291 height 17
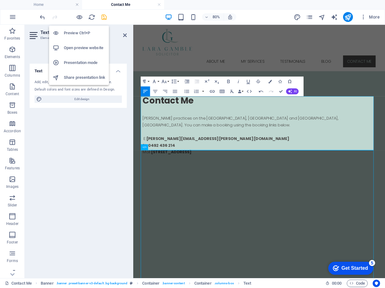
click at [83, 47] on h6 "Open preview website" at bounding box center [84, 47] width 41 height 7
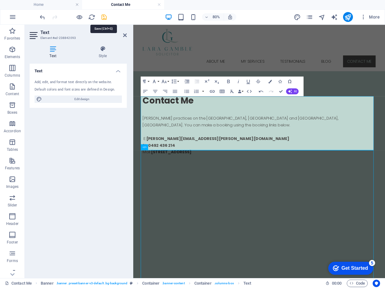
click at [105, 17] on icon "save" at bounding box center [104, 17] width 7 height 7
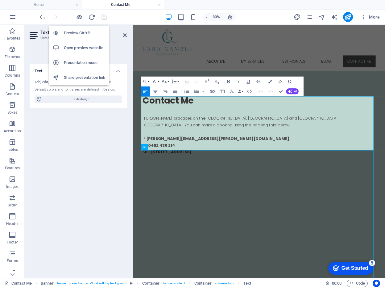
click at [80, 32] on h6 "Preview Ctrl+P" at bounding box center [84, 32] width 41 height 7
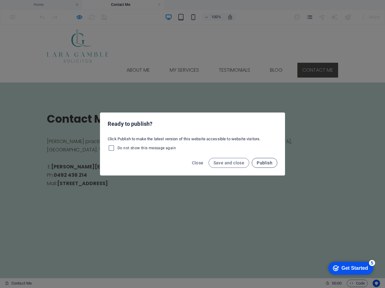
click at [260, 161] on span "Publish" at bounding box center [265, 162] width 16 height 5
